Goal: Information Seeking & Learning: Learn about a topic

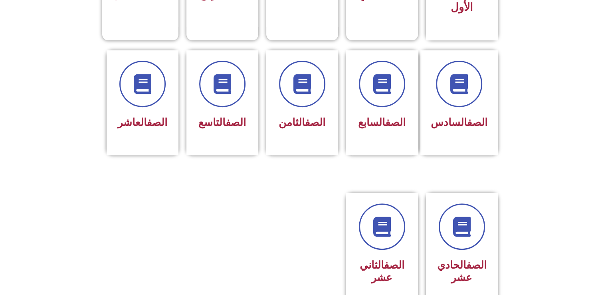
scroll to position [319, 0]
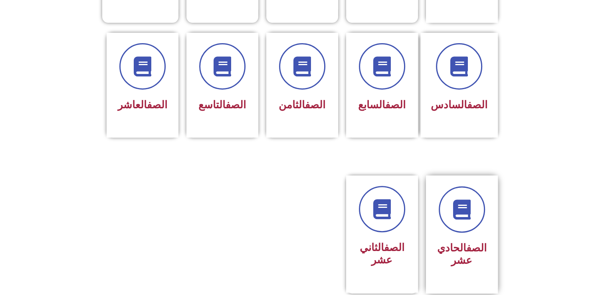
click at [476, 241] on h3 "الصف الحادي عشر" at bounding box center [462, 253] width 50 height 25
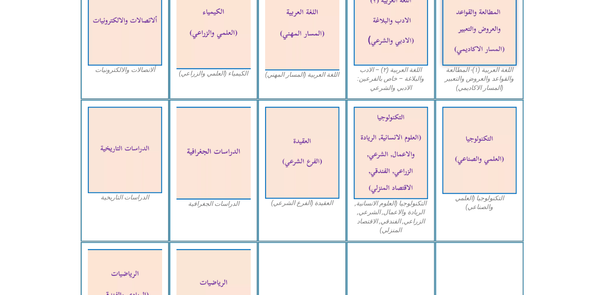
scroll to position [319, 0]
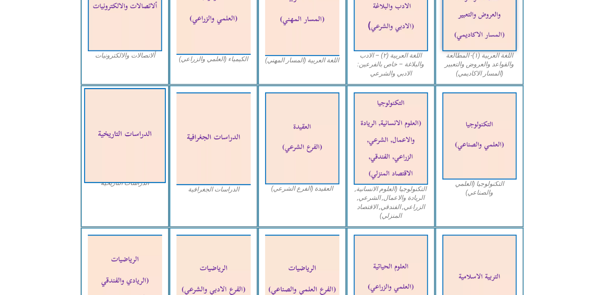
click at [118, 132] on img at bounding box center [125, 135] width 82 height 95
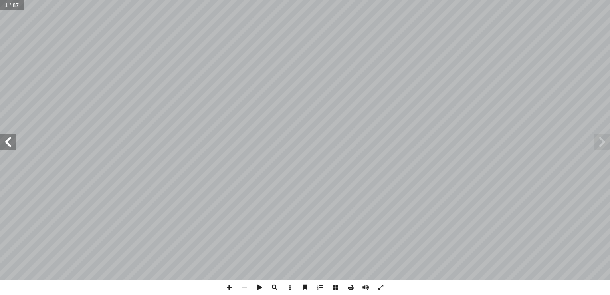
click at [0, 147] on span at bounding box center [8, 142] width 16 height 16
click at [0, 73] on html "الصفحة الرئيسية الصف الأول الصف الثاني الصف الثالث الصف الرابع الصف الخامس الصف…" at bounding box center [305, 36] width 610 height 73
click at [0, 139] on span at bounding box center [8, 142] width 16 height 16
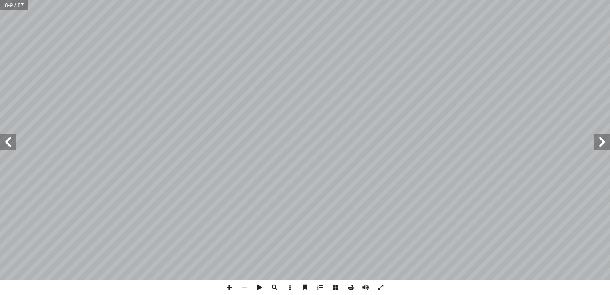
click at [0, 139] on span at bounding box center [8, 142] width 16 height 16
click at [12, 139] on span at bounding box center [8, 142] width 16 height 16
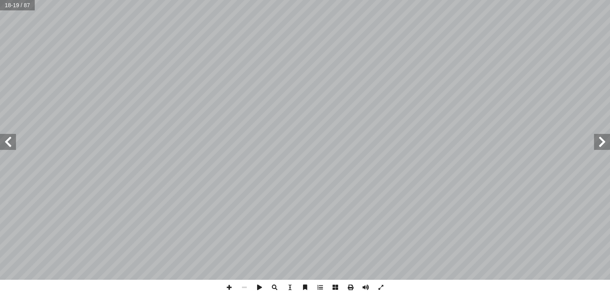
click at [12, 144] on span at bounding box center [8, 142] width 16 height 16
